Goal: Transaction & Acquisition: Purchase product/service

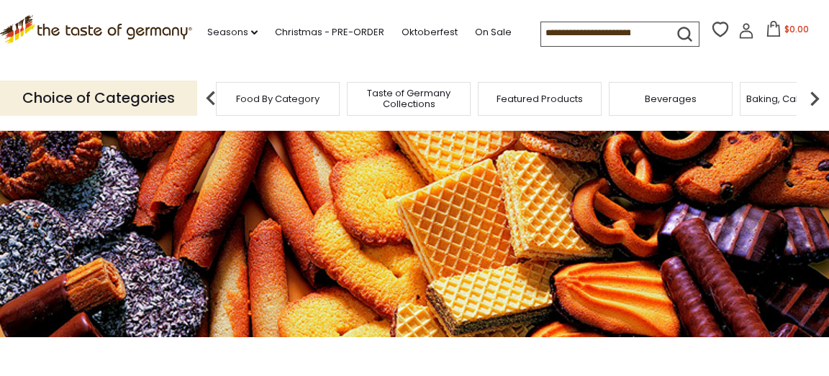
click at [407, 97] on span "Taste of Germany Collections" at bounding box center [408, 99] width 115 height 22
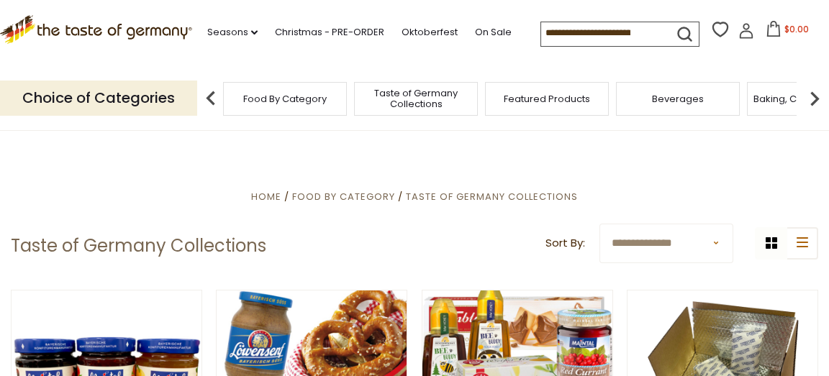
click at [314, 101] on span "Food By Category" at bounding box center [284, 99] width 83 height 11
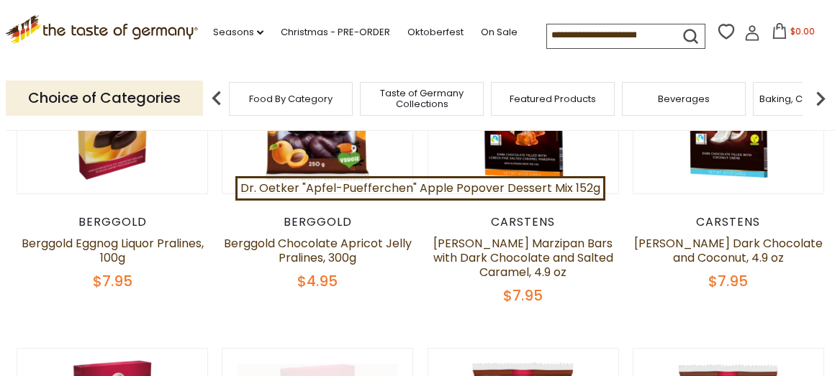
scroll to position [72, 0]
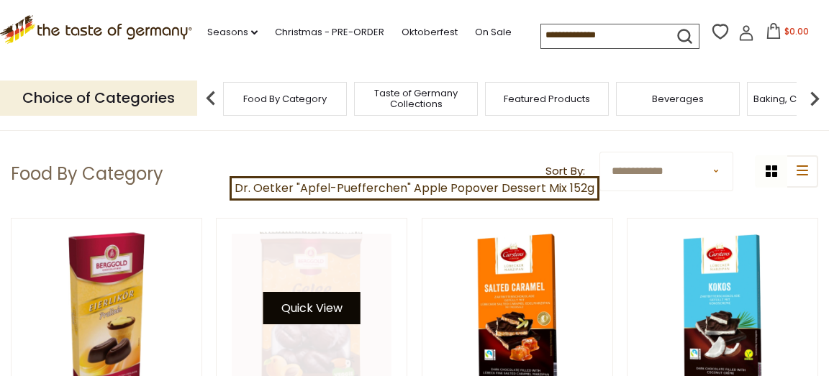
click at [295, 304] on button "Quick View" at bounding box center [311, 308] width 97 height 32
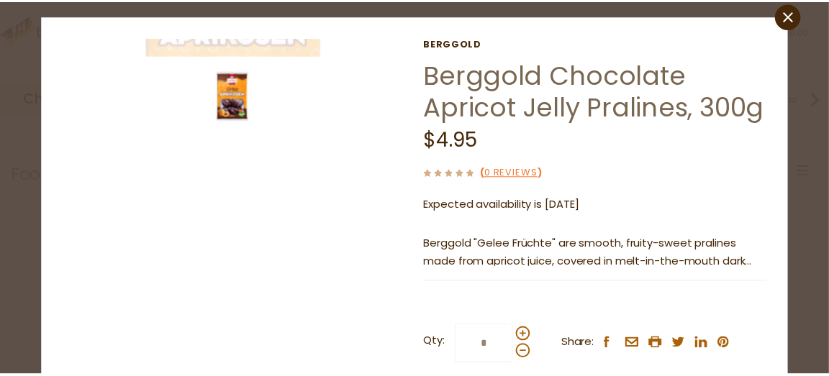
scroll to position [0, 0]
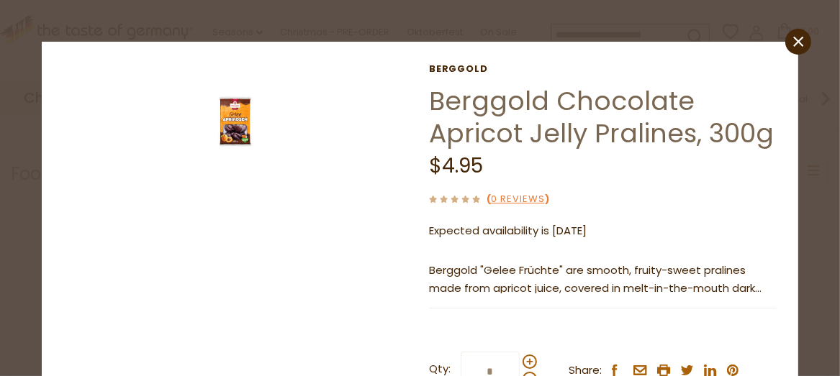
click at [232, 125] on img at bounding box center [236, 122] width 58 height 58
click at [793, 40] on icon at bounding box center [798, 42] width 10 height 10
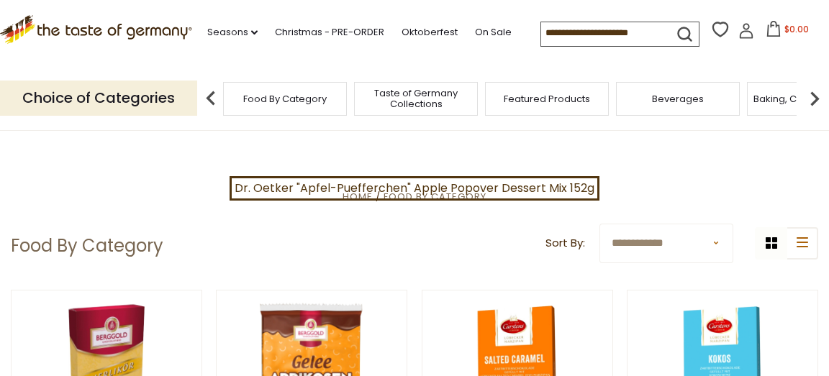
click at [162, 102] on p "Choice of Categories" at bounding box center [98, 98] width 197 height 35
click at [814, 101] on img at bounding box center [814, 98] width 29 height 29
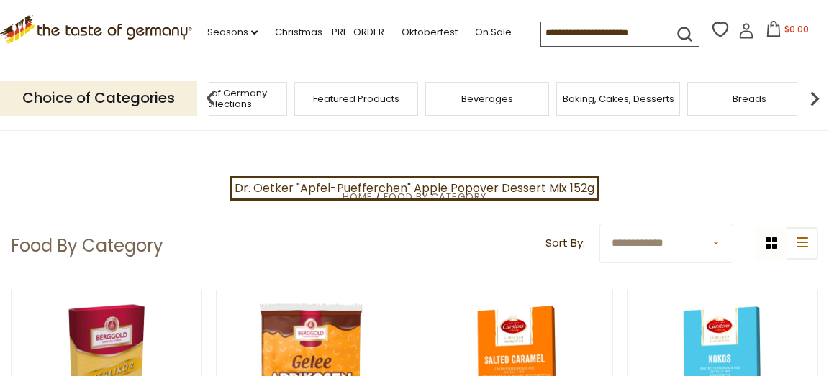
click at [814, 101] on img at bounding box center [814, 98] width 29 height 29
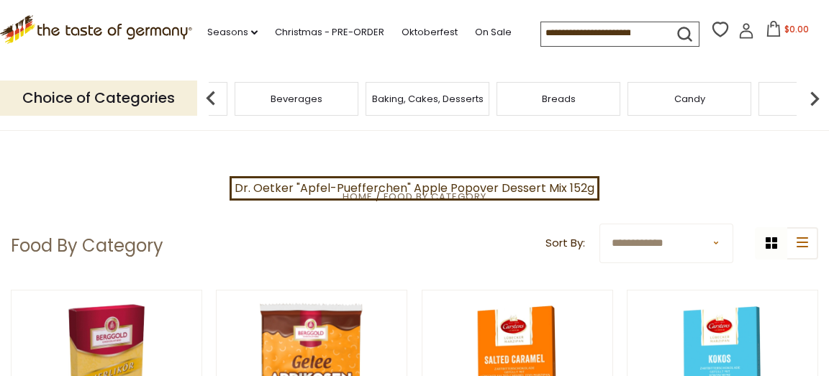
click at [814, 101] on img at bounding box center [814, 98] width 29 height 29
click at [811, 107] on img at bounding box center [814, 98] width 29 height 29
click at [813, 97] on img at bounding box center [814, 98] width 29 height 29
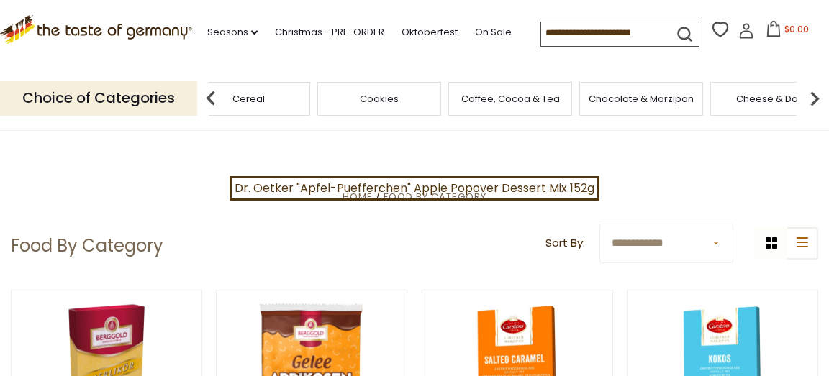
click at [812, 96] on img at bounding box center [814, 98] width 29 height 29
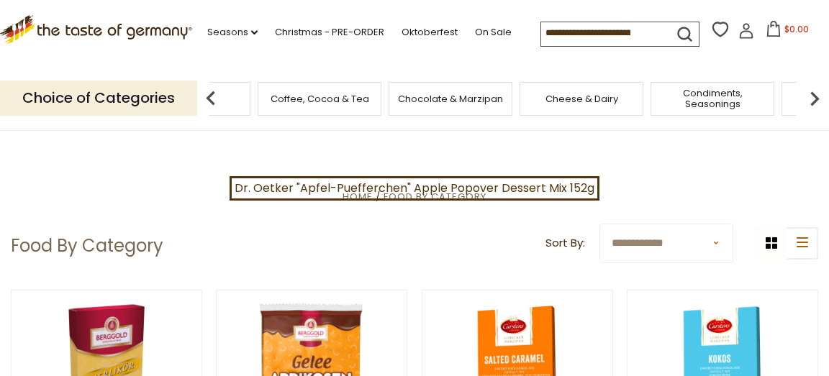
click at [812, 96] on img at bounding box center [814, 98] width 29 height 29
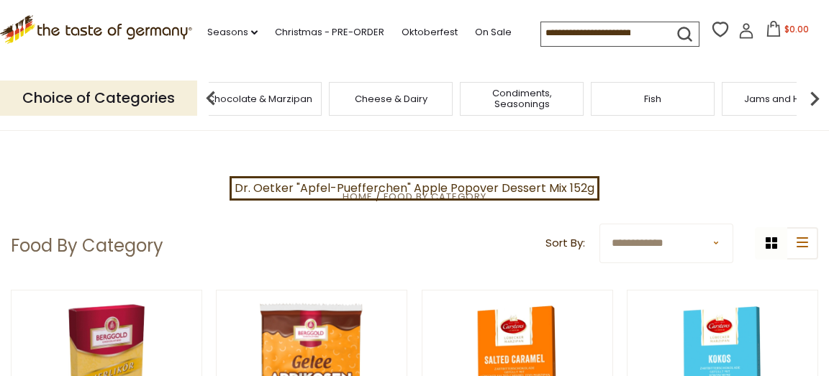
click at [812, 96] on img at bounding box center [814, 98] width 29 height 29
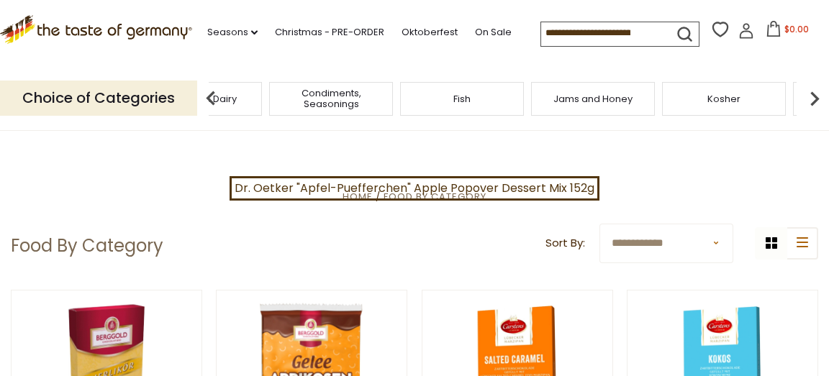
click at [212, 99] on img at bounding box center [210, 98] width 29 height 29
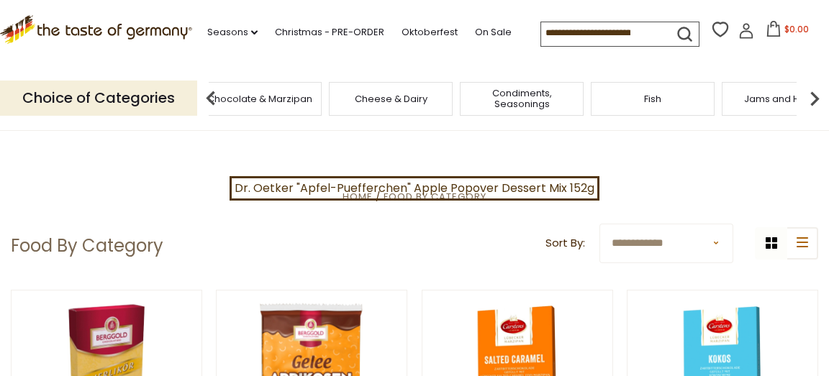
click at [812, 96] on img at bounding box center [814, 98] width 29 height 29
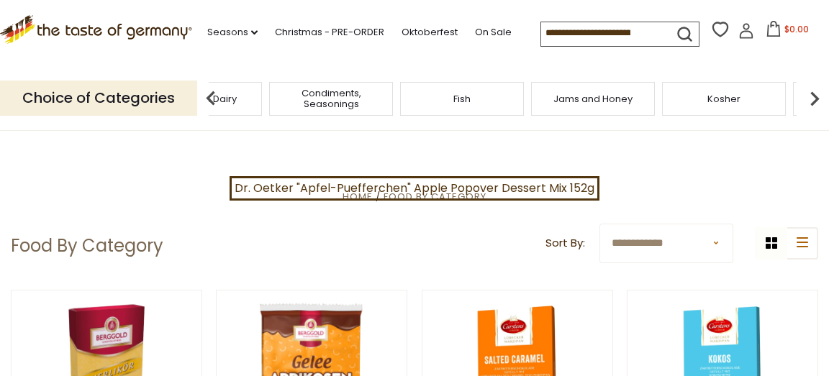
click at [812, 96] on img at bounding box center [814, 98] width 29 height 29
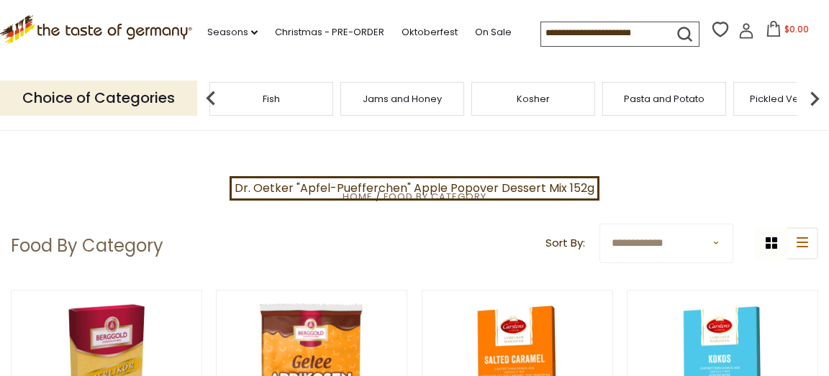
click at [812, 96] on img at bounding box center [814, 98] width 29 height 29
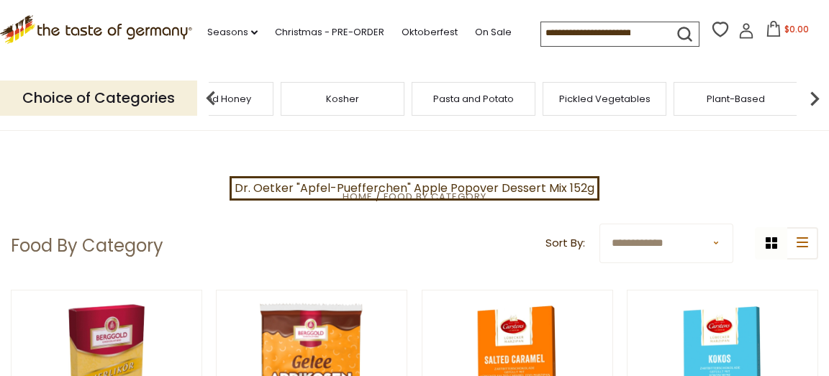
click at [208, 94] on img at bounding box center [210, 98] width 29 height 29
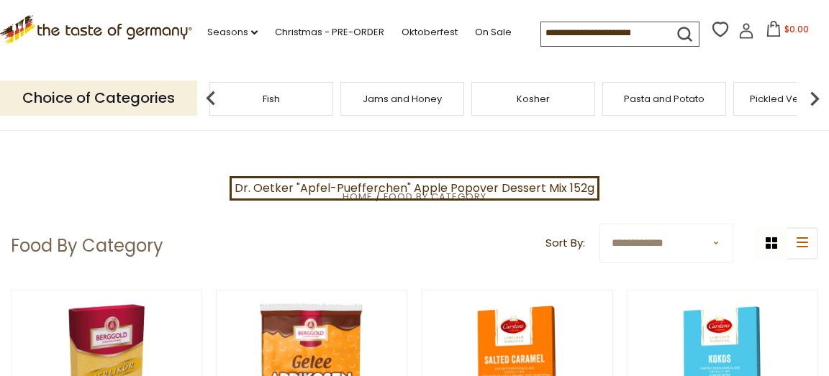
click at [208, 94] on img at bounding box center [210, 98] width 29 height 29
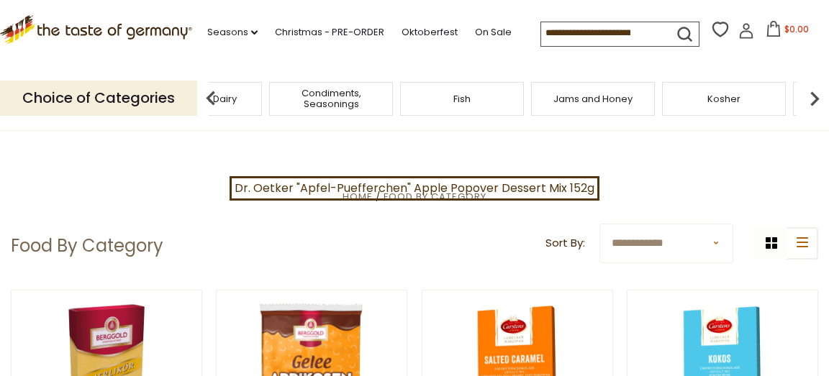
click at [208, 94] on img at bounding box center [210, 98] width 29 height 29
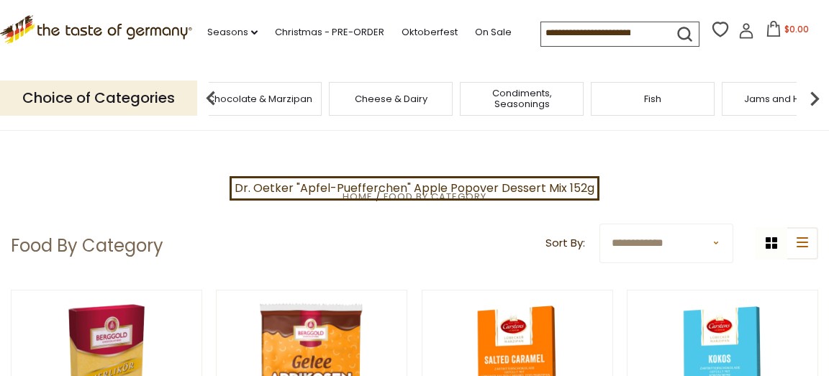
click at [207, 94] on img at bounding box center [210, 98] width 29 height 29
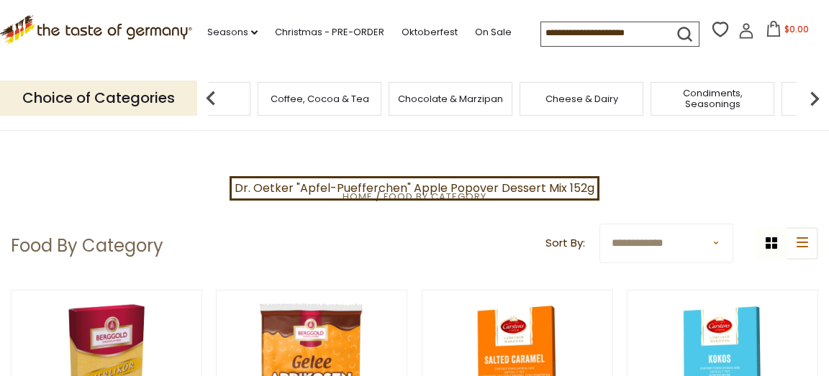
click at [207, 94] on img at bounding box center [210, 98] width 29 height 29
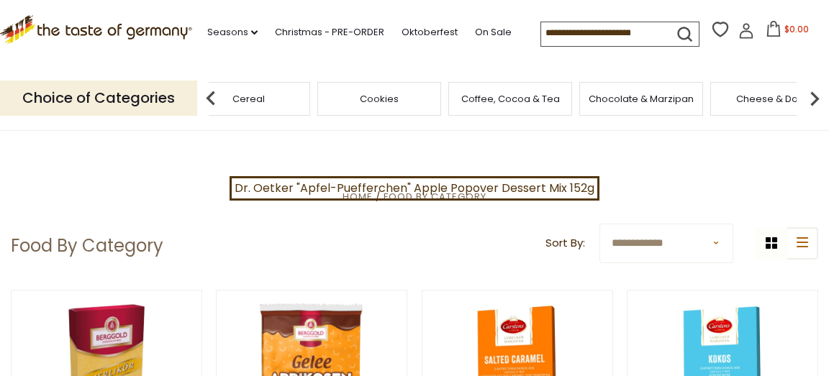
click at [382, 99] on span "Cookies" at bounding box center [379, 99] width 39 height 11
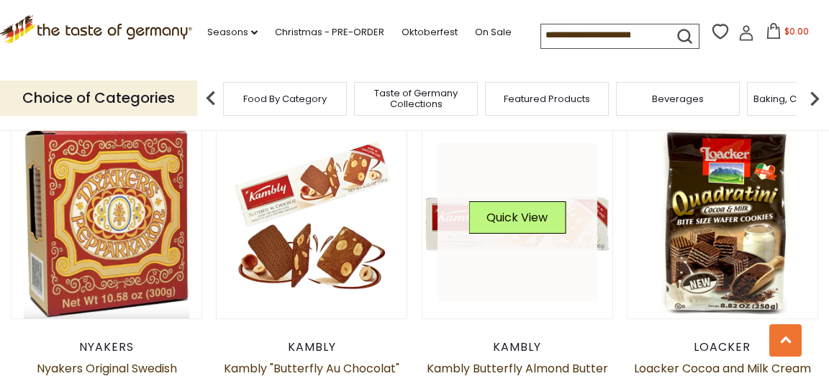
scroll to position [2159, 0]
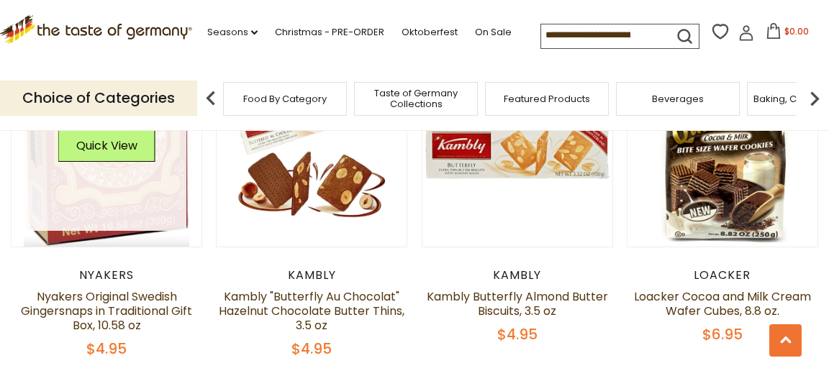
click at [12, 191] on img at bounding box center [107, 151] width 190 height 190
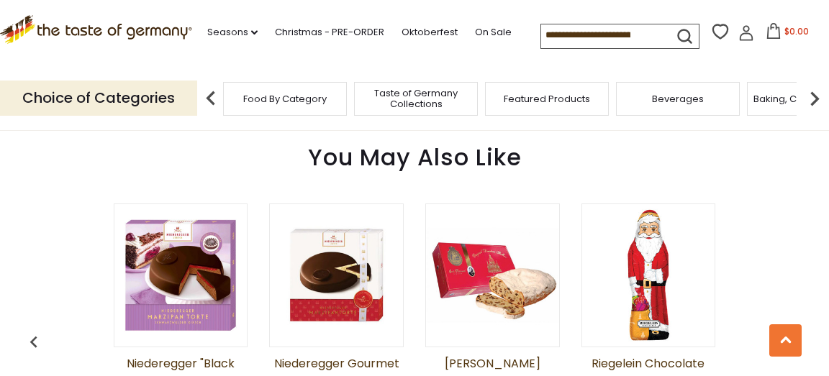
scroll to position [936, 0]
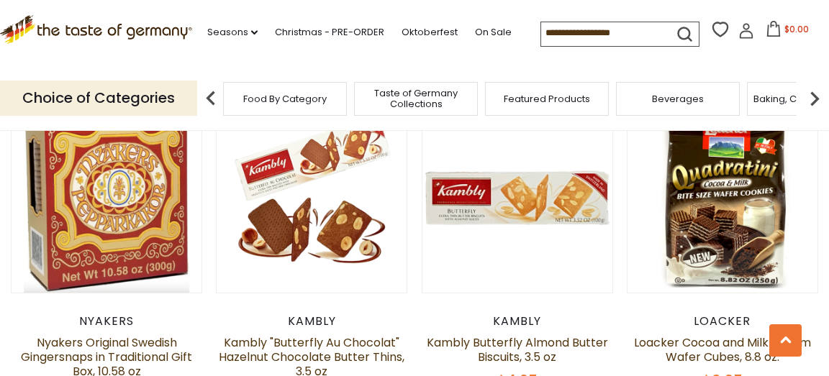
scroll to position [2159, 0]
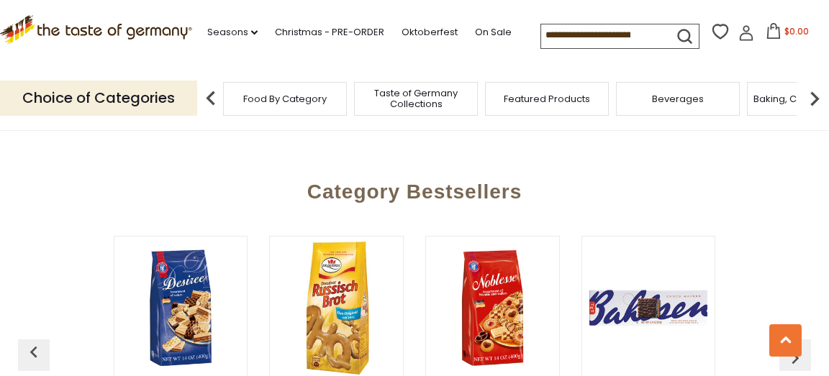
scroll to position [3743, 0]
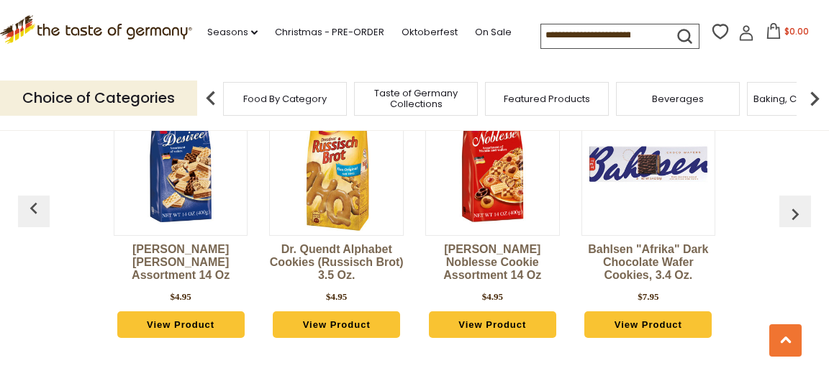
click at [319, 190] on img at bounding box center [336, 164] width 133 height 133
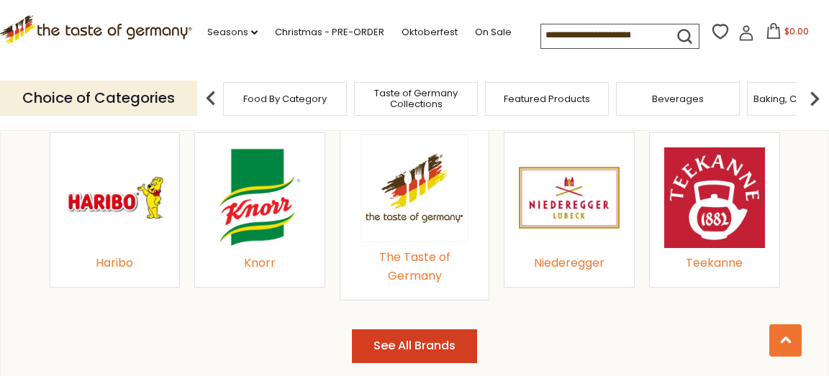
scroll to position [1655, 0]
